Goal: Task Accomplishment & Management: Use online tool/utility

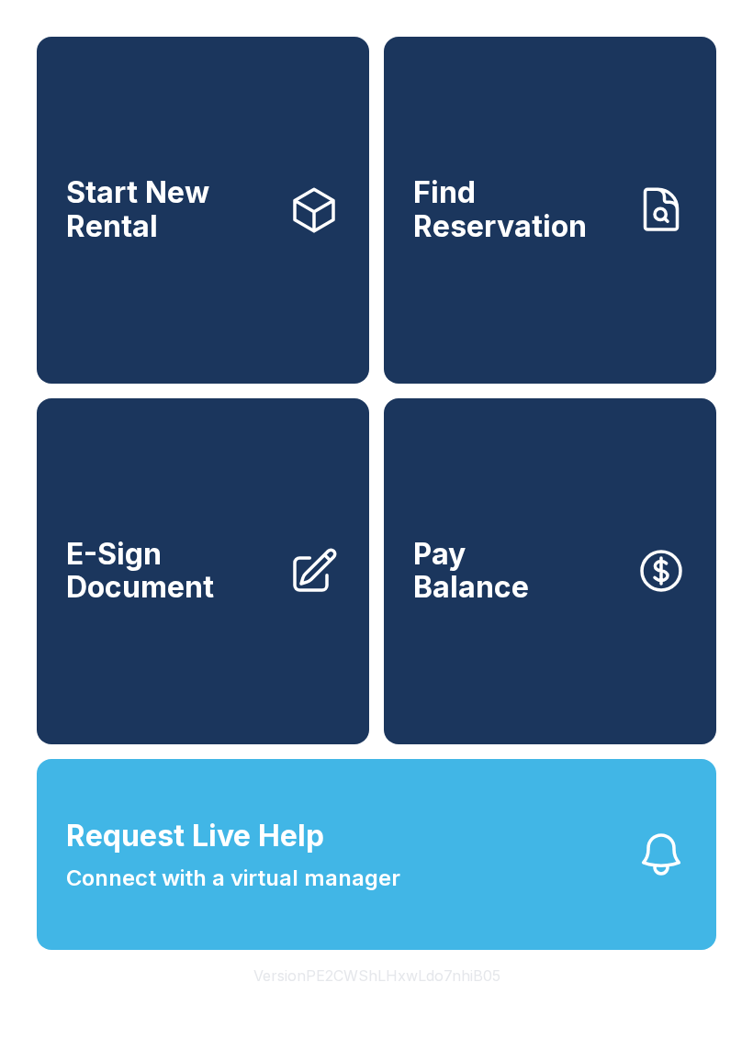
click at [280, 858] on span "Request Live Help" at bounding box center [195, 836] width 258 height 44
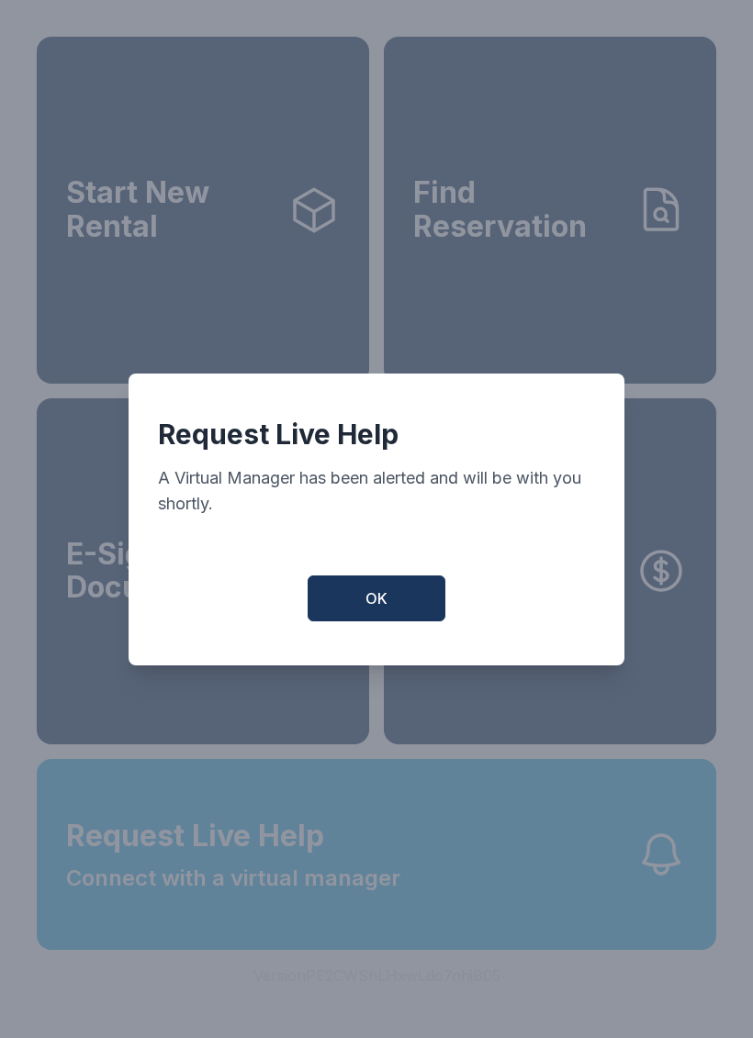
click at [372, 622] on button "OK" at bounding box center [377, 599] width 138 height 46
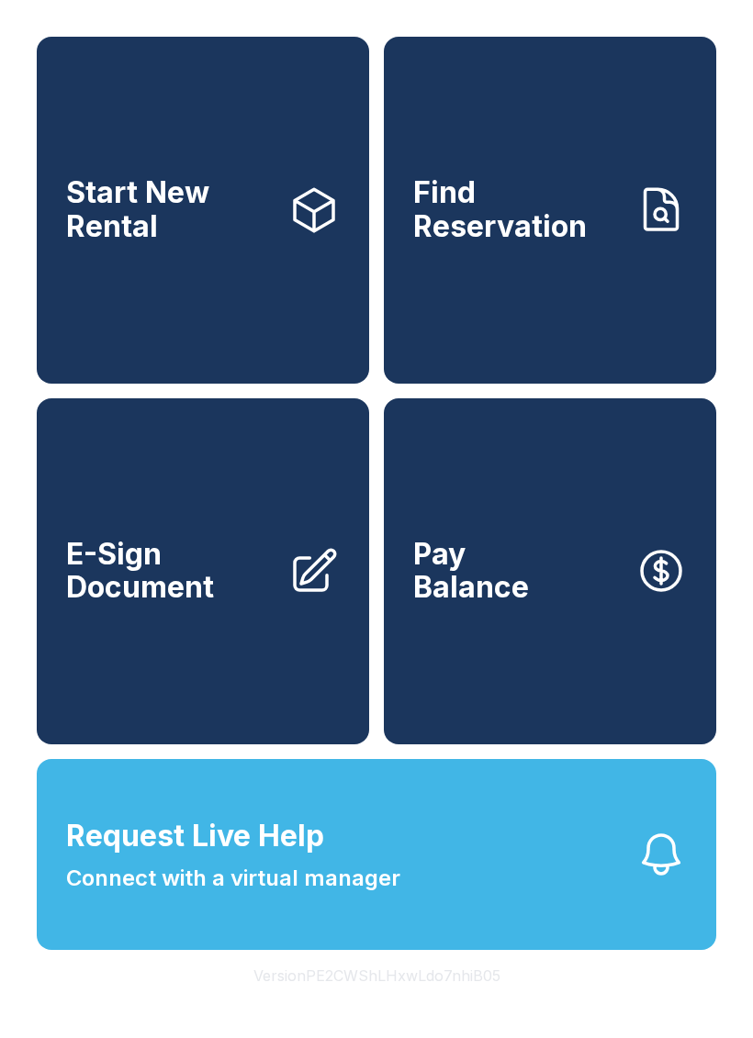
click at [447, 909] on button "Request Live Help Connect with a virtual manager" at bounding box center [376, 854] width 679 height 191
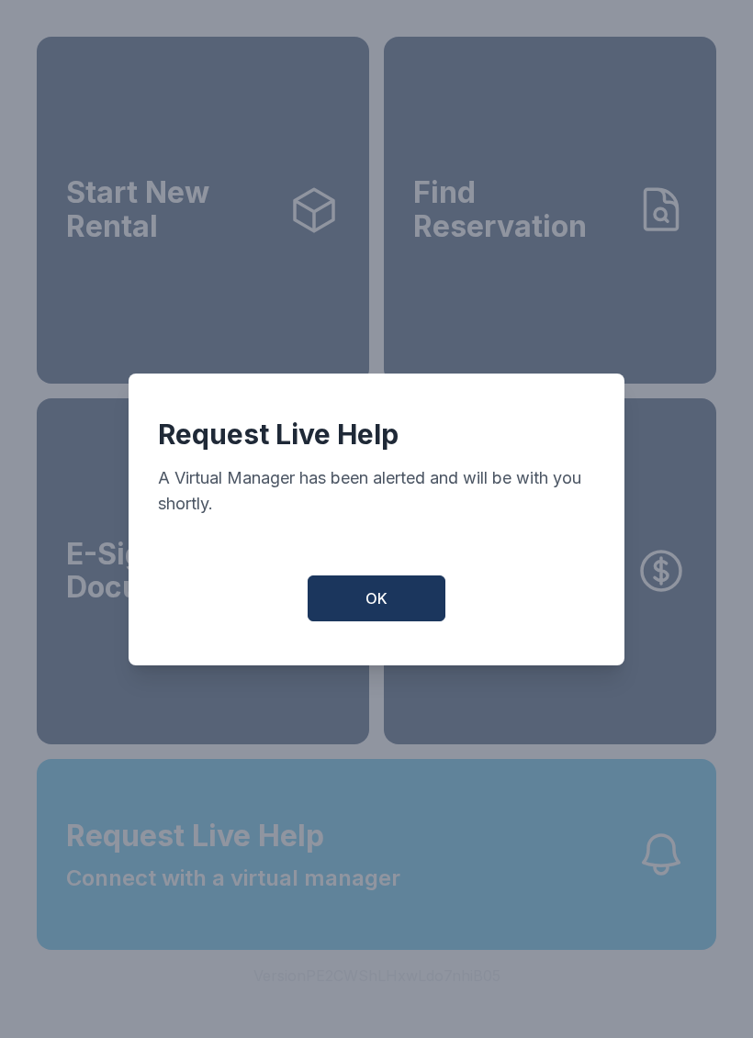
click at [405, 612] on button "OK" at bounding box center [377, 599] width 138 height 46
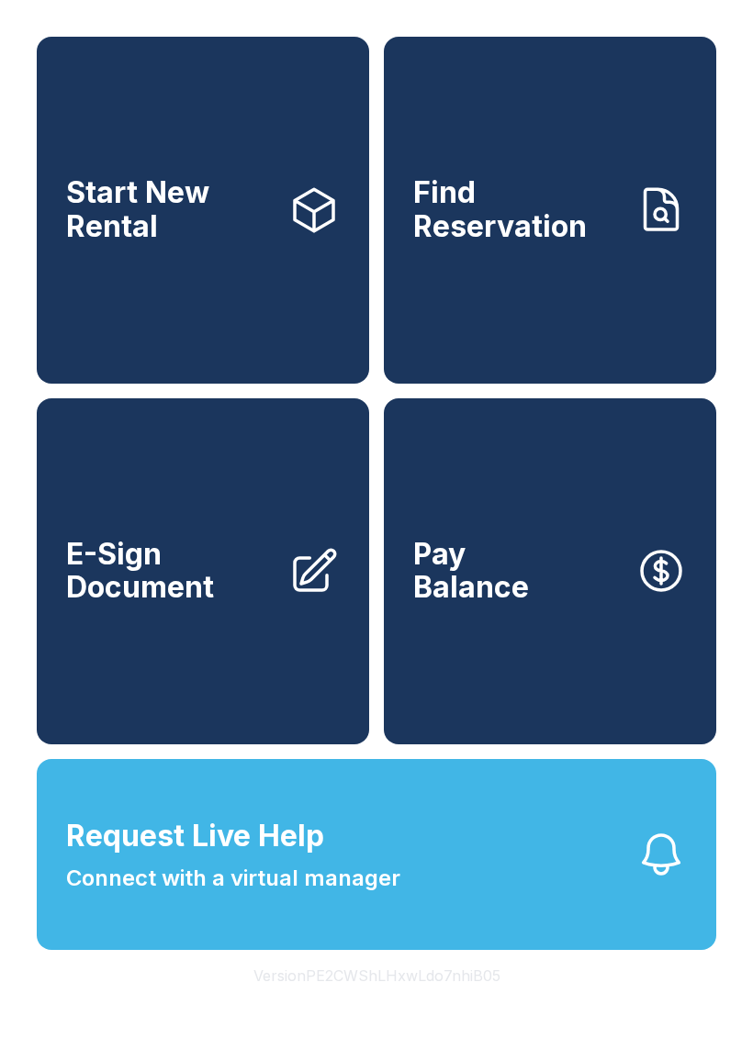
click at [169, 582] on span "E-Sign Document" at bounding box center [170, 571] width 208 height 67
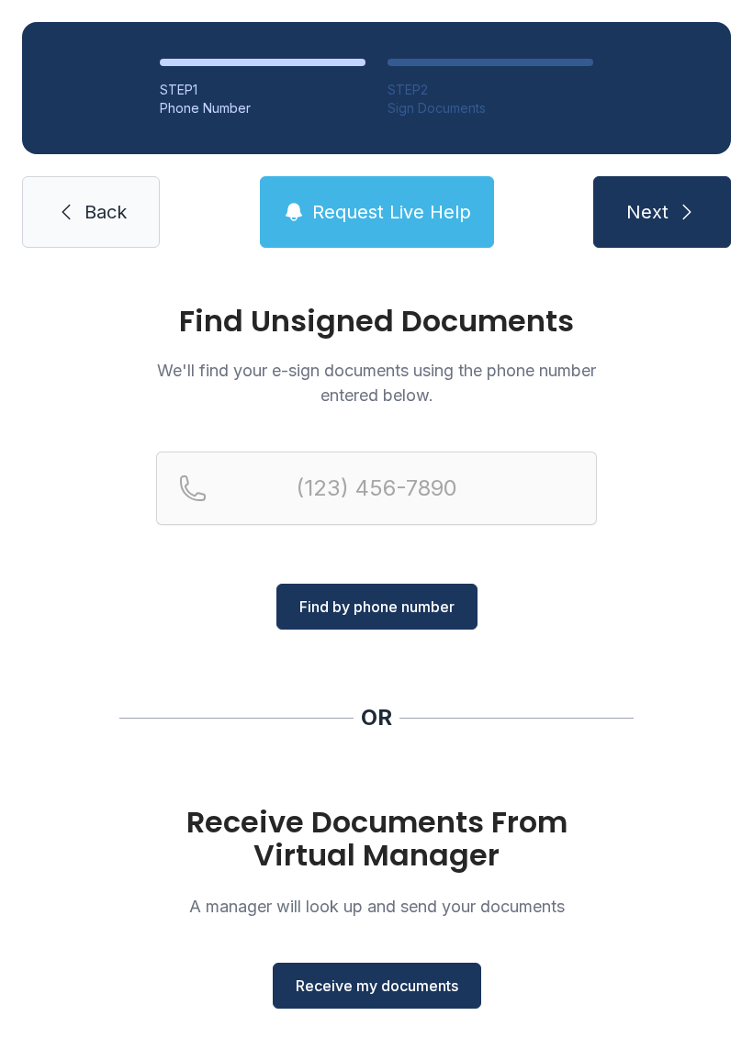
click at [359, 994] on span "Receive my documents" at bounding box center [377, 986] width 163 height 22
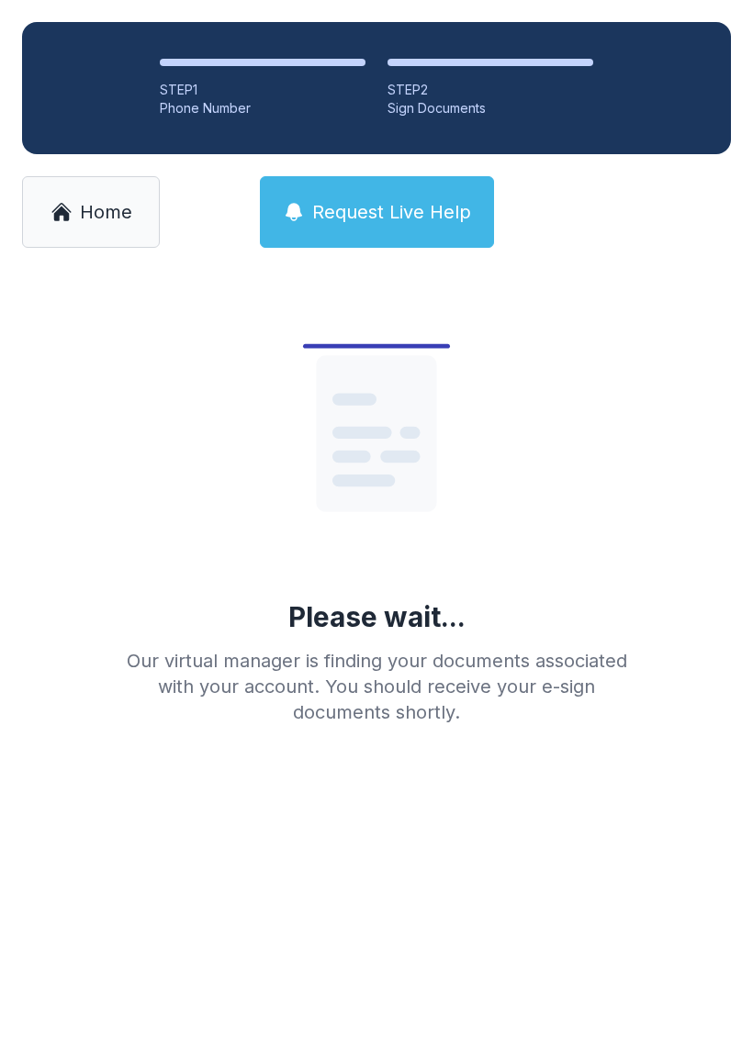
click at [92, 212] on span "Home" at bounding box center [106, 212] width 52 height 26
